Goal: Information Seeking & Learning: Learn about a topic

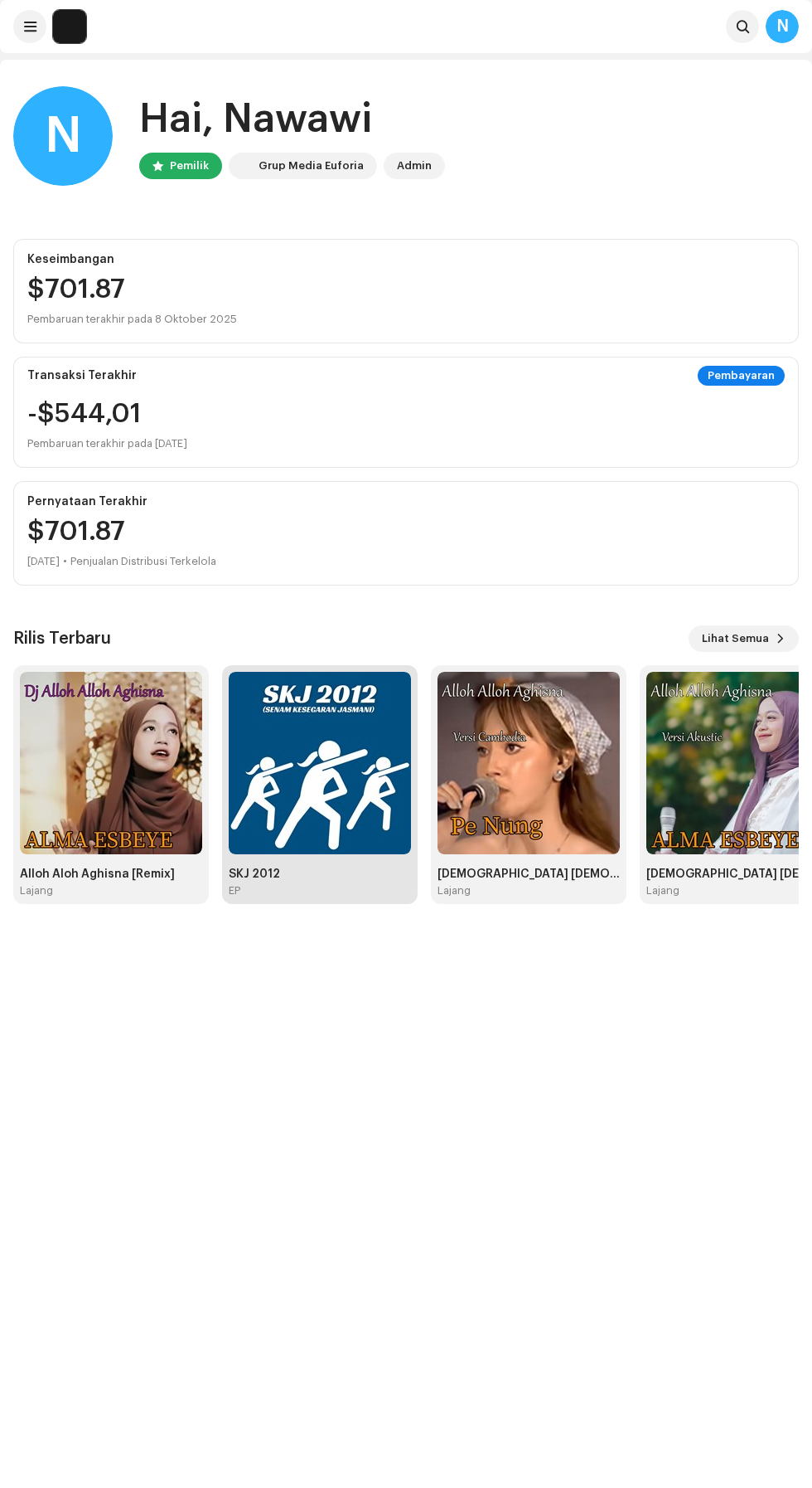
click at [336, 786] on img at bounding box center [320, 763] width 182 height 182
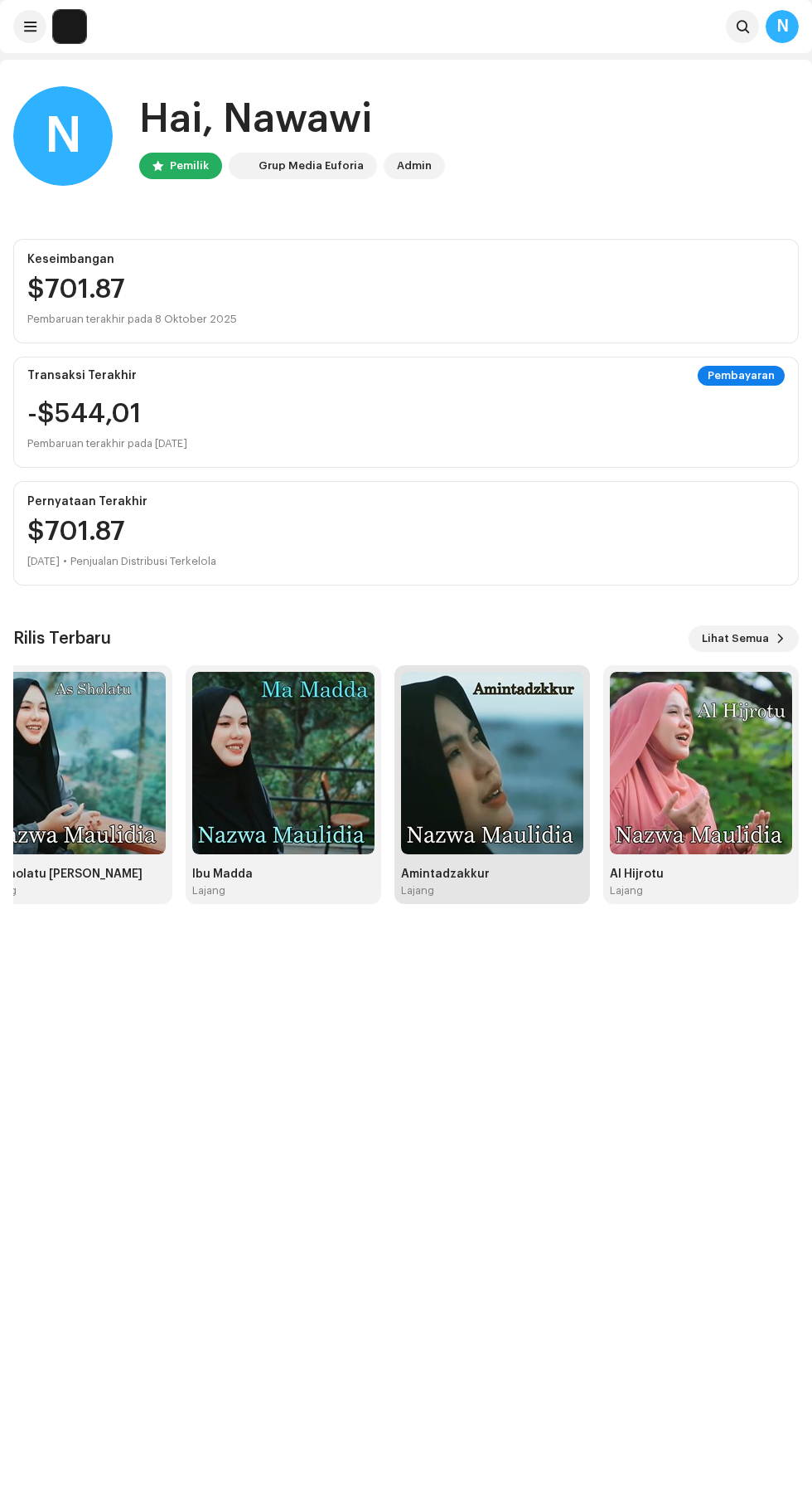
click at [494, 790] on img at bounding box center [492, 763] width 182 height 182
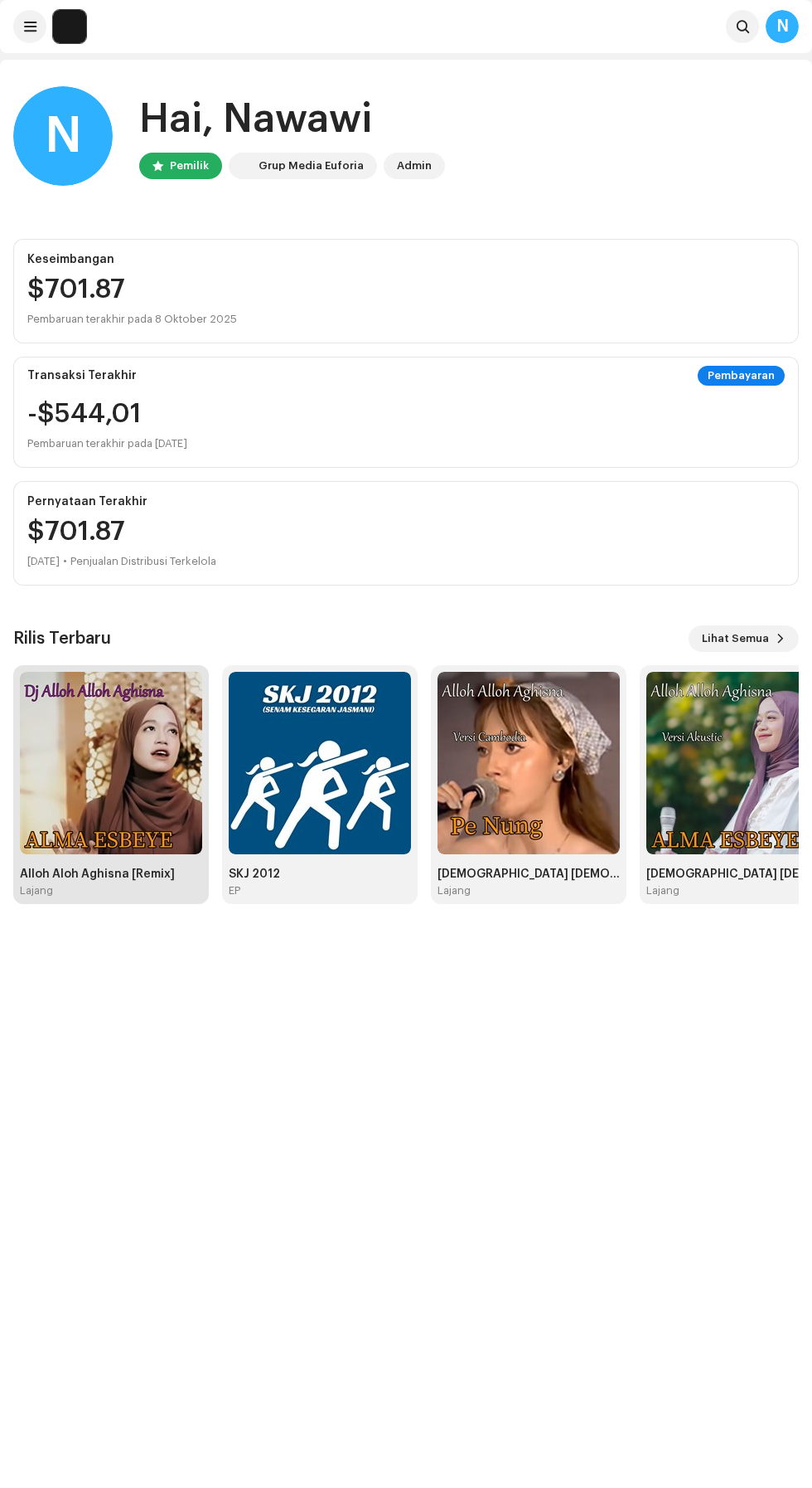
click at [141, 777] on img at bounding box center [111, 763] width 182 height 182
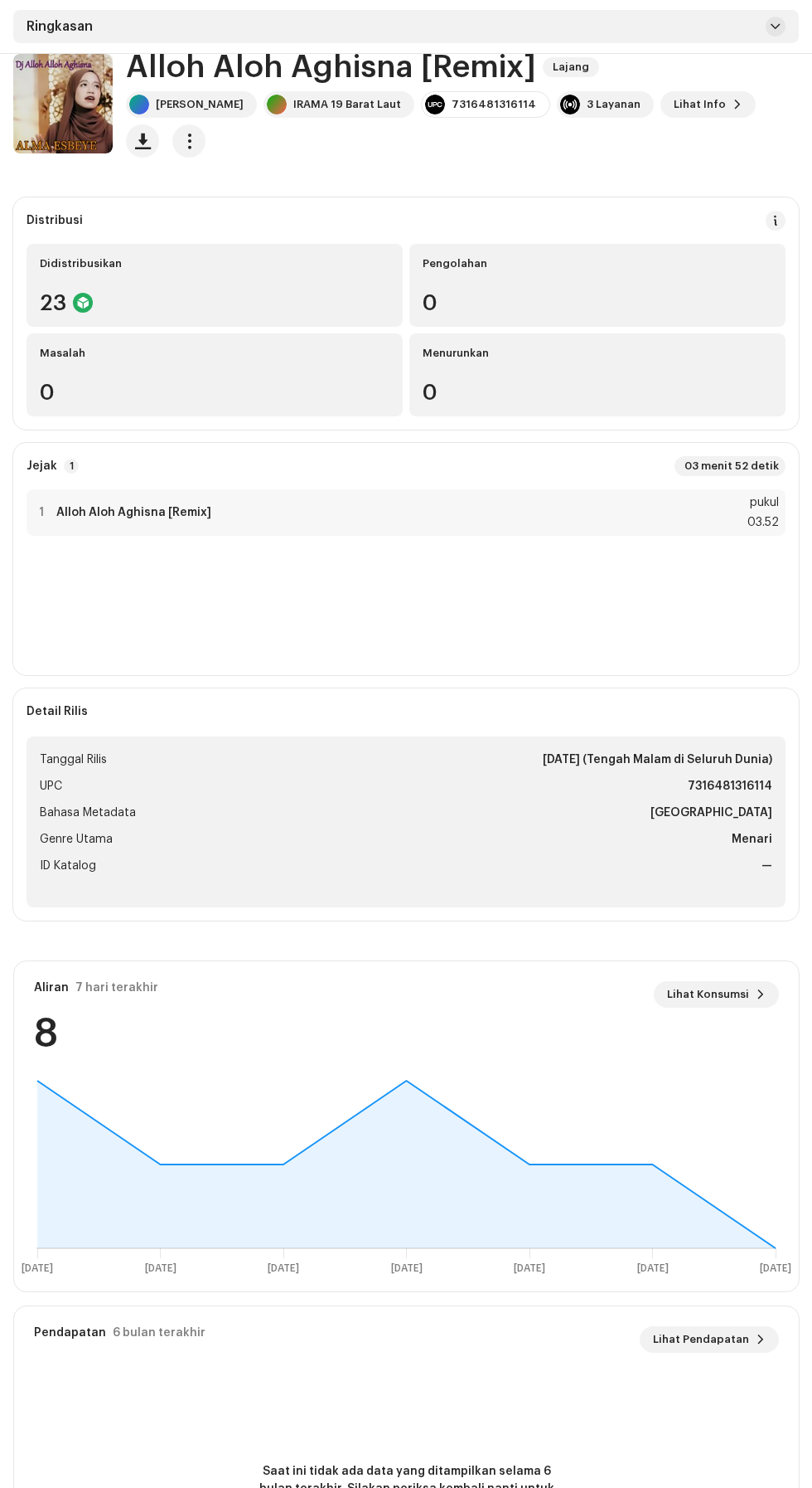
scroll to position [149, 0]
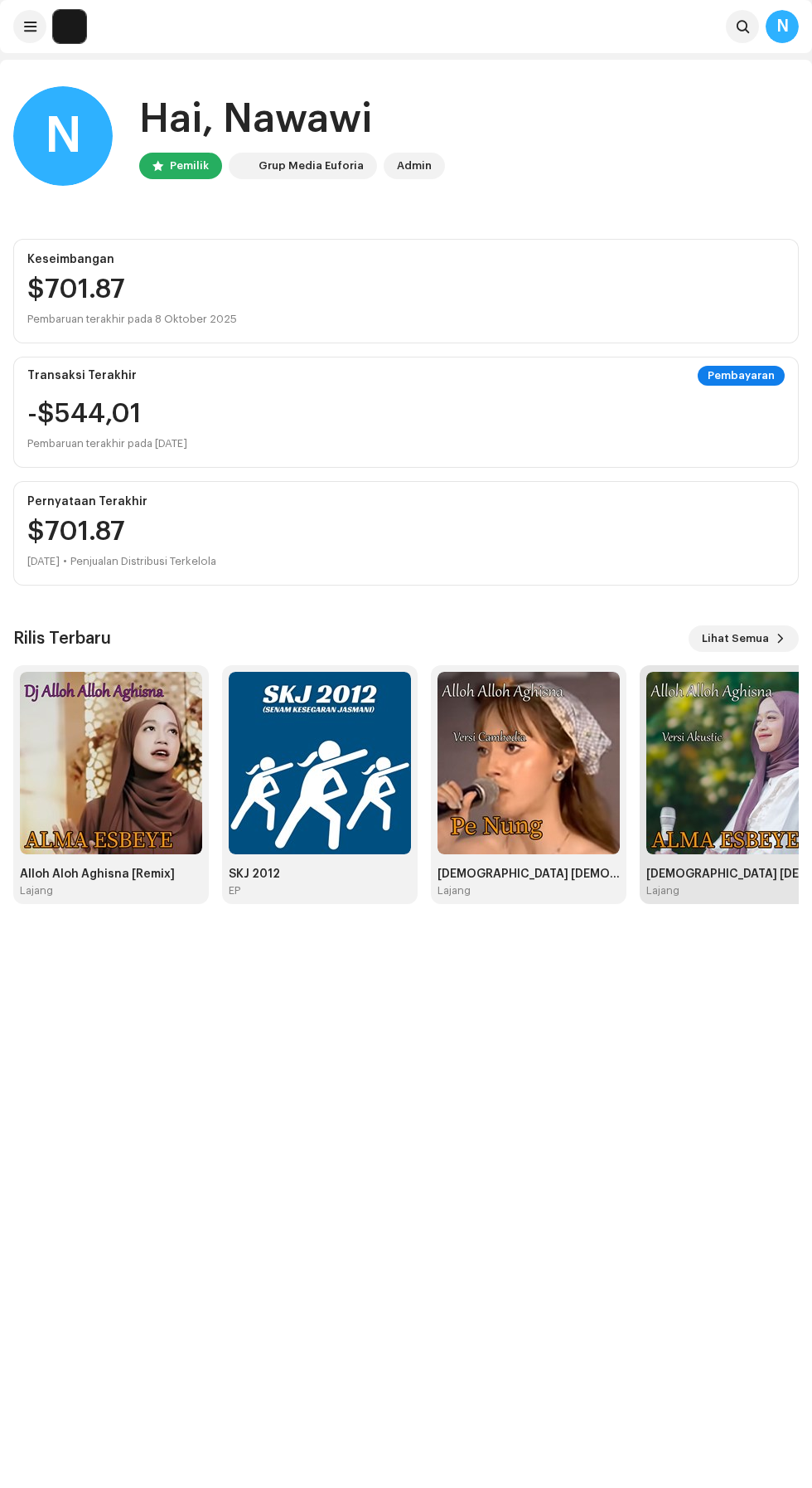
click at [741, 803] on img at bounding box center [738, 763] width 182 height 182
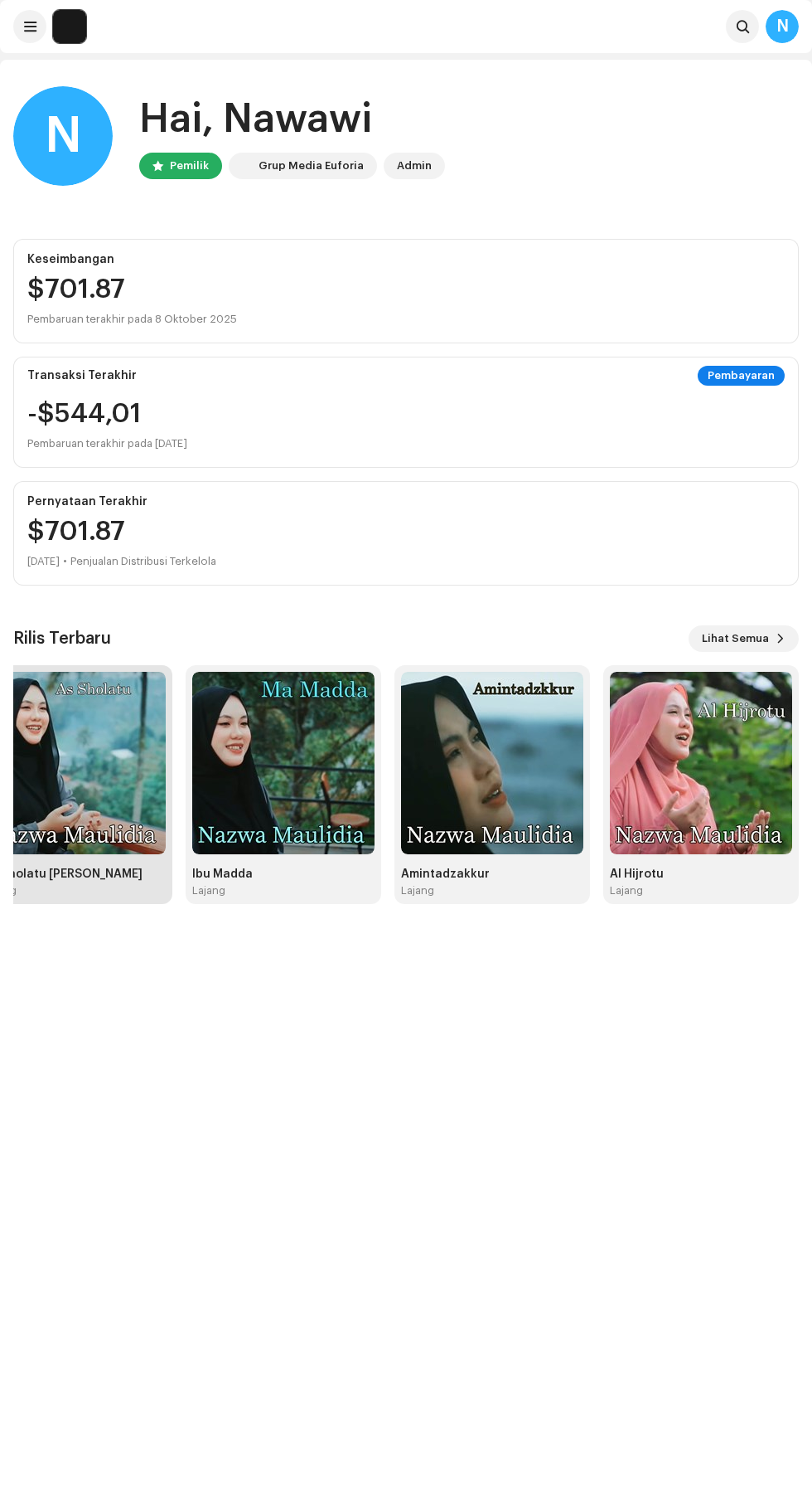
click at [105, 797] on img at bounding box center [74, 763] width 182 height 182
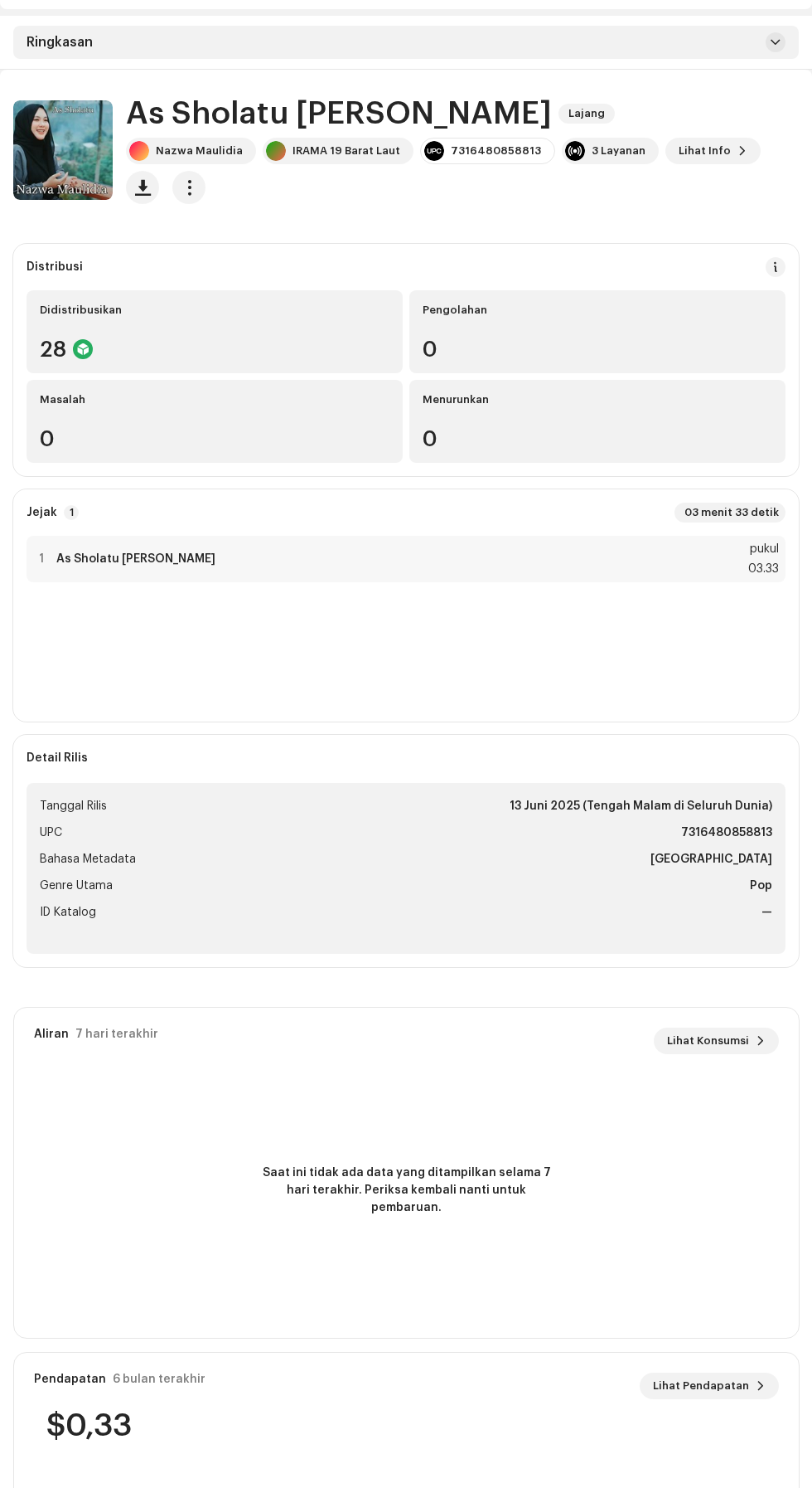
scroll to position [149, 0]
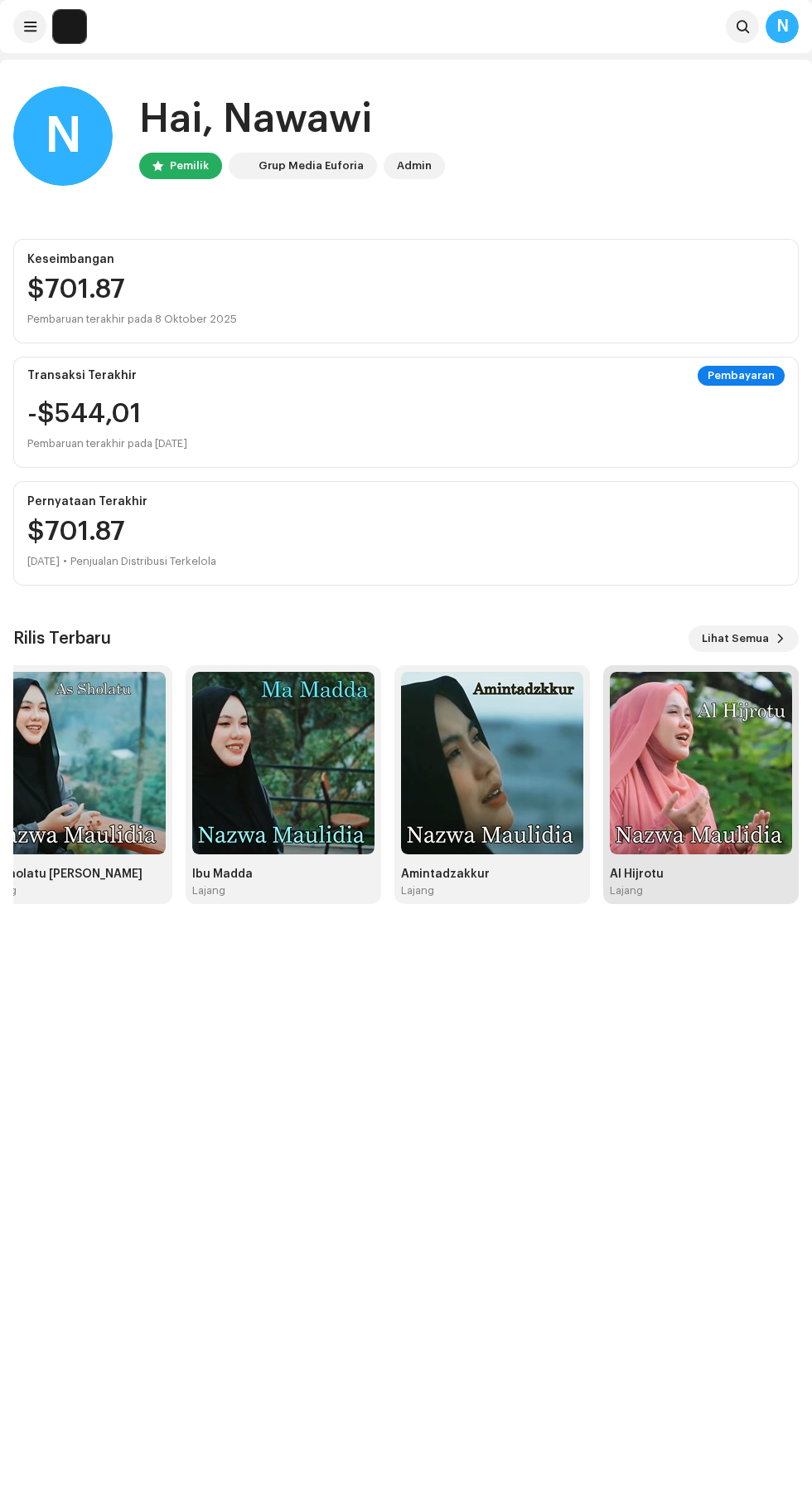
click at [693, 766] on img at bounding box center [701, 763] width 182 height 182
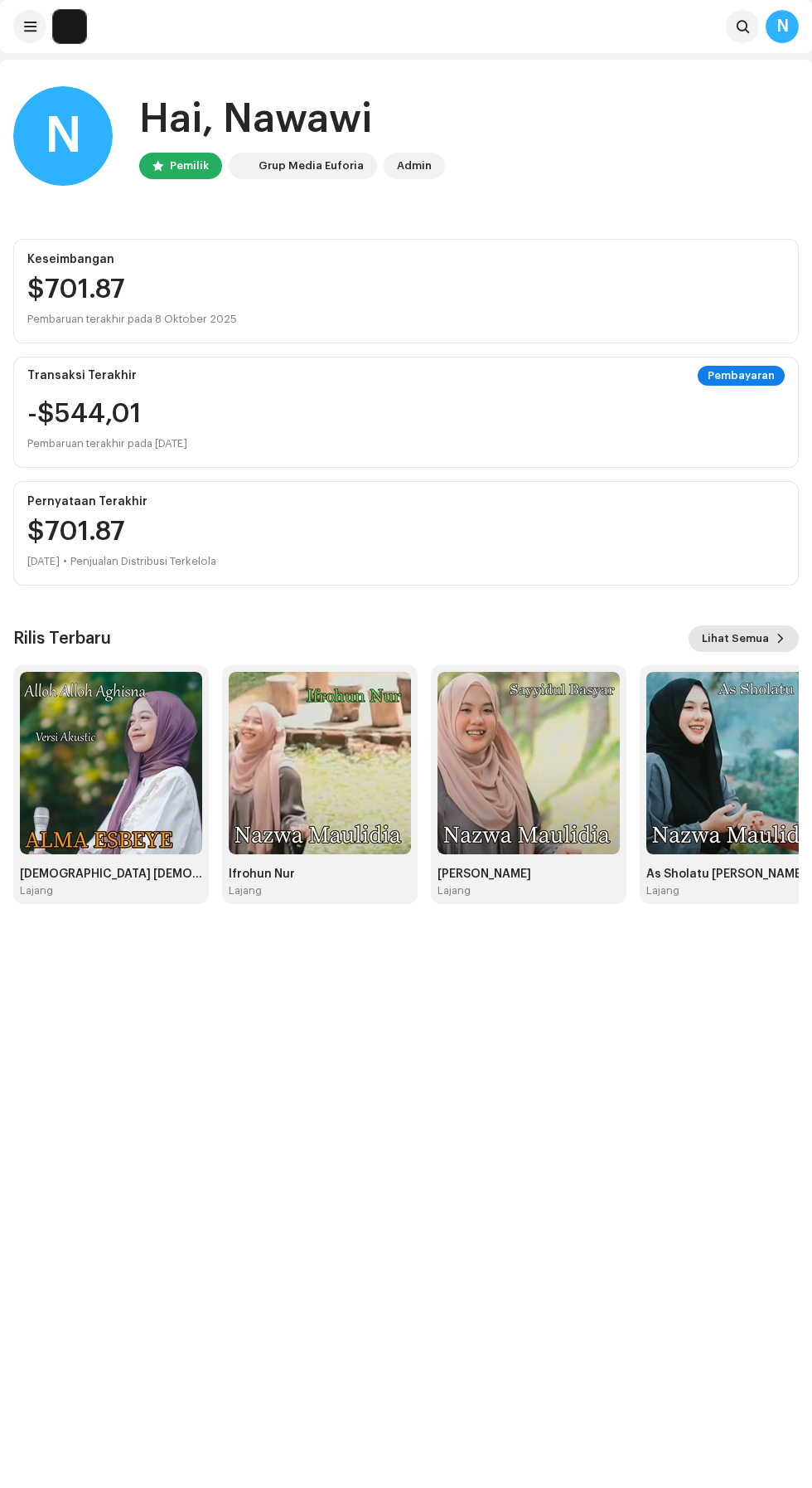
click at [753, 637] on font "Lihat Semua" at bounding box center [735, 638] width 67 height 11
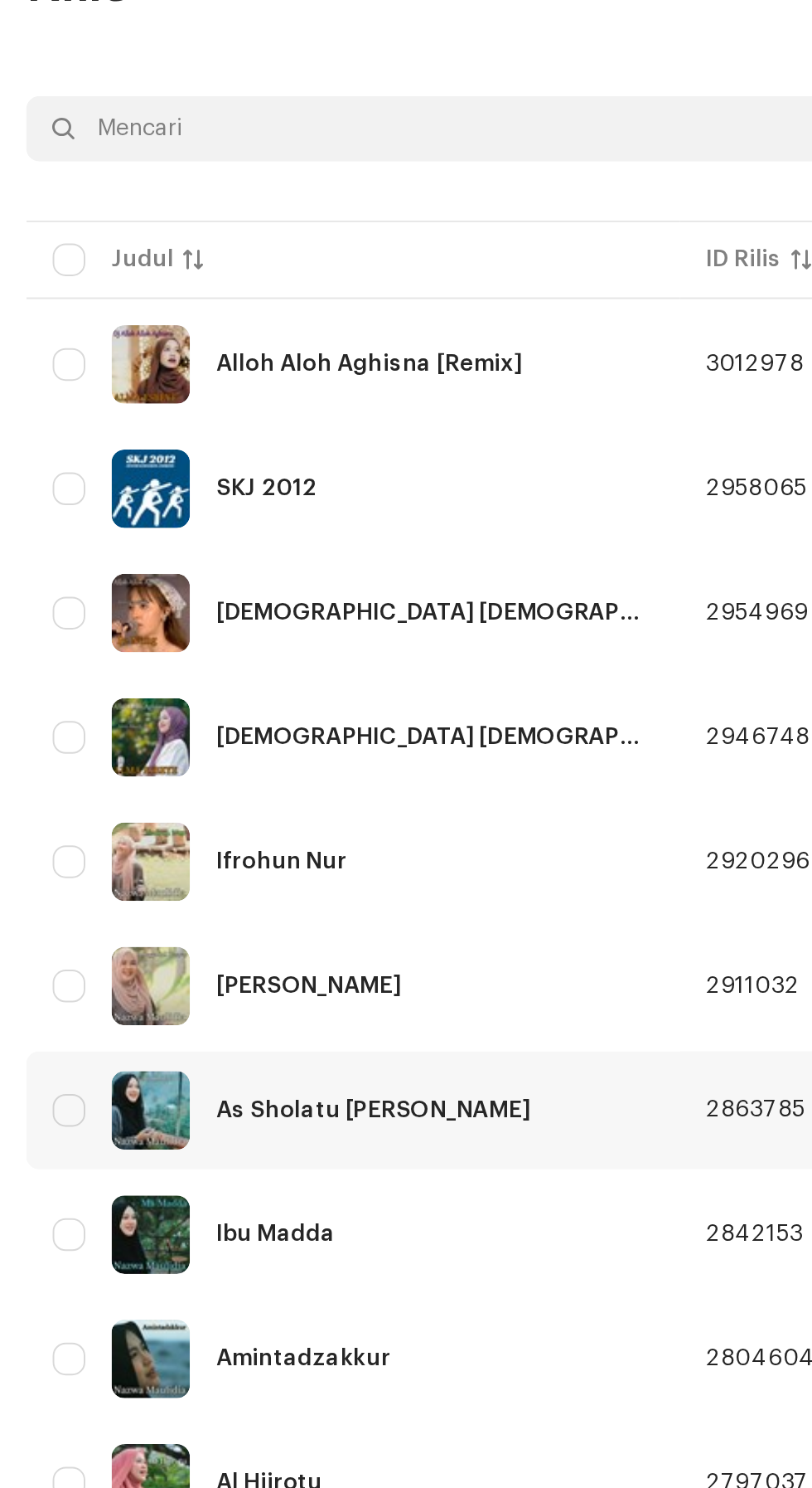
click at [173, 727] on font "As Sholatu [PERSON_NAME]" at bounding box center [189, 727] width 159 height 12
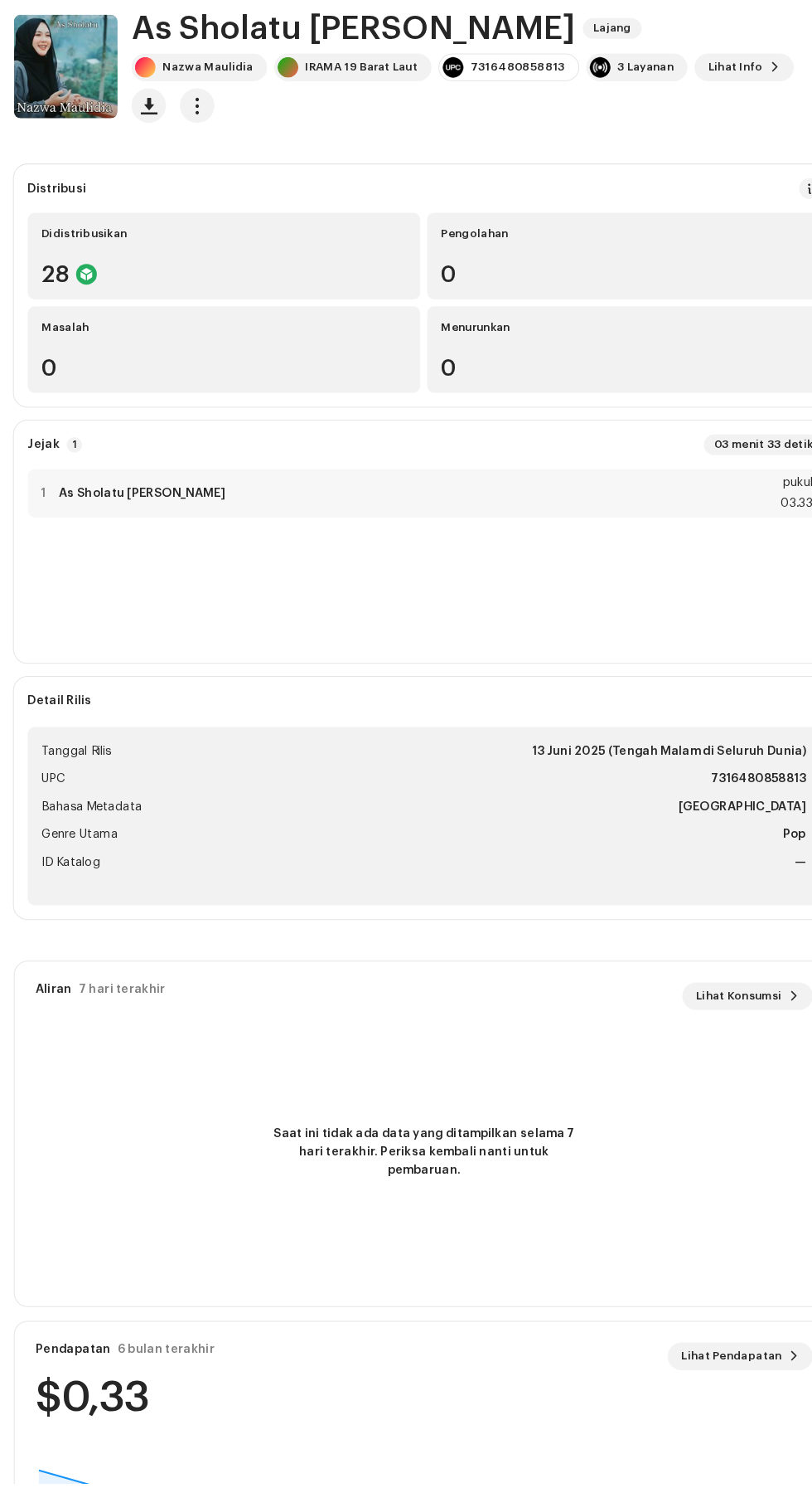
scroll to position [75, 0]
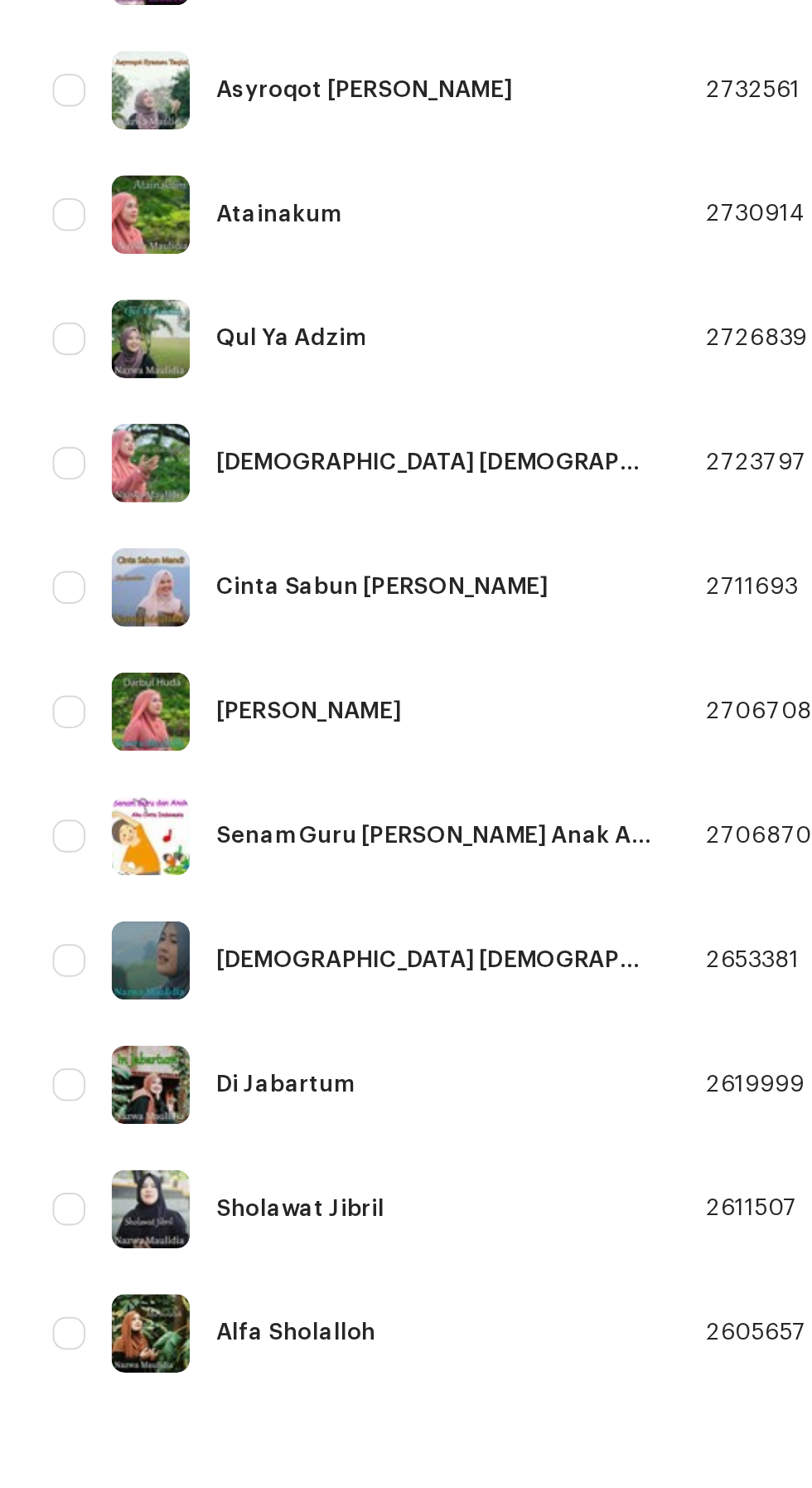
scroll to position [274, 0]
